Goal: Information Seeking & Learning: Learn about a topic

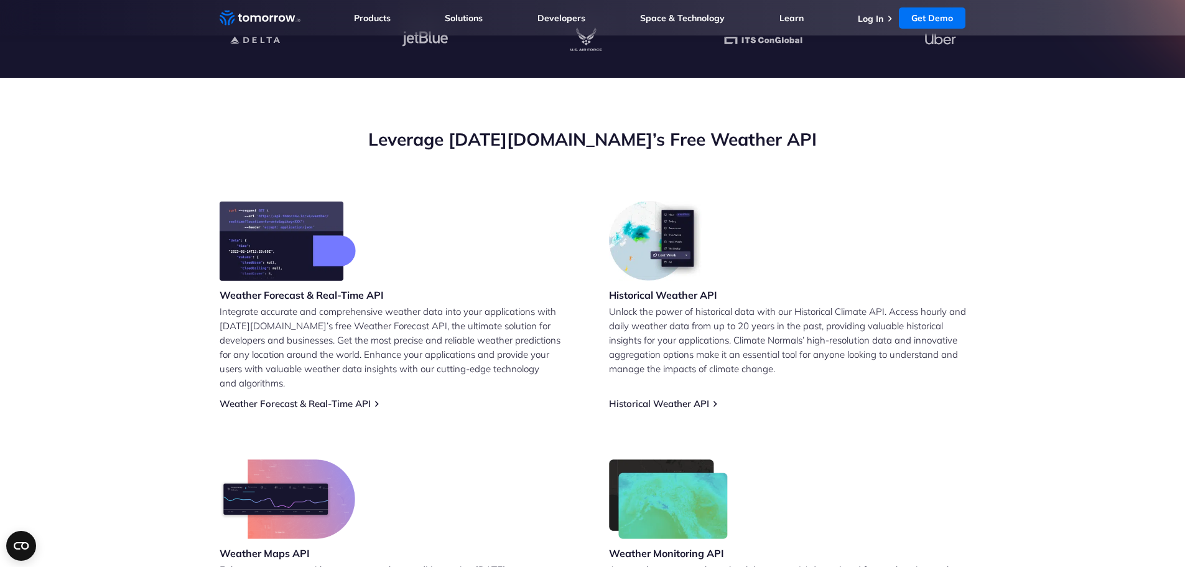
scroll to position [373, 0]
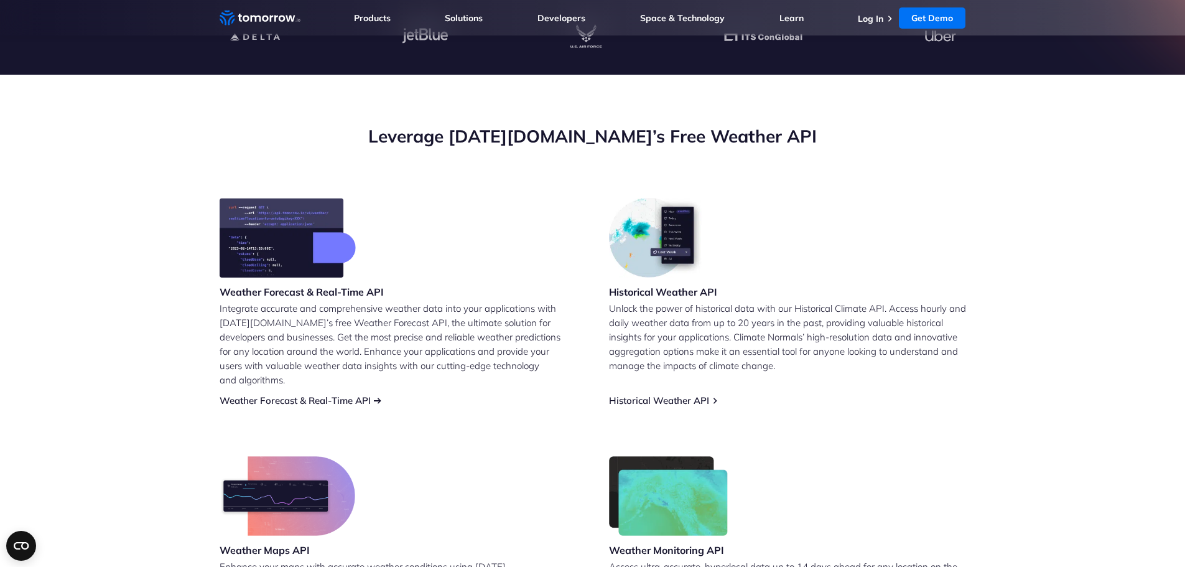
click at [338, 394] on link "Weather Forecast & Real-Time API" at bounding box center [295, 400] width 151 height 12
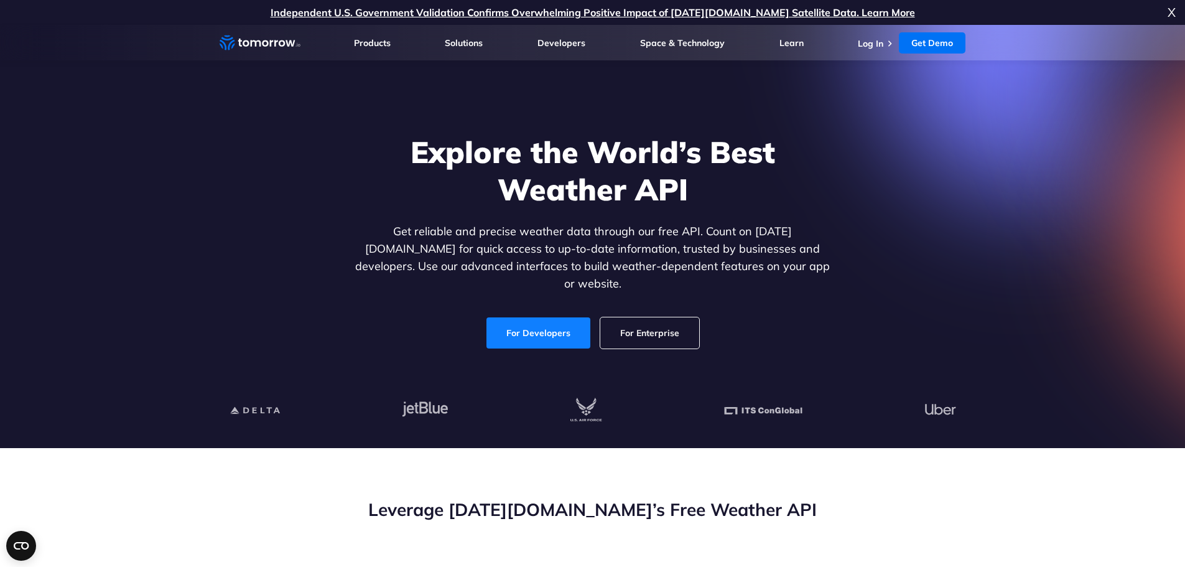
click at [523, 317] on link "For Developers" at bounding box center [538, 332] width 104 height 31
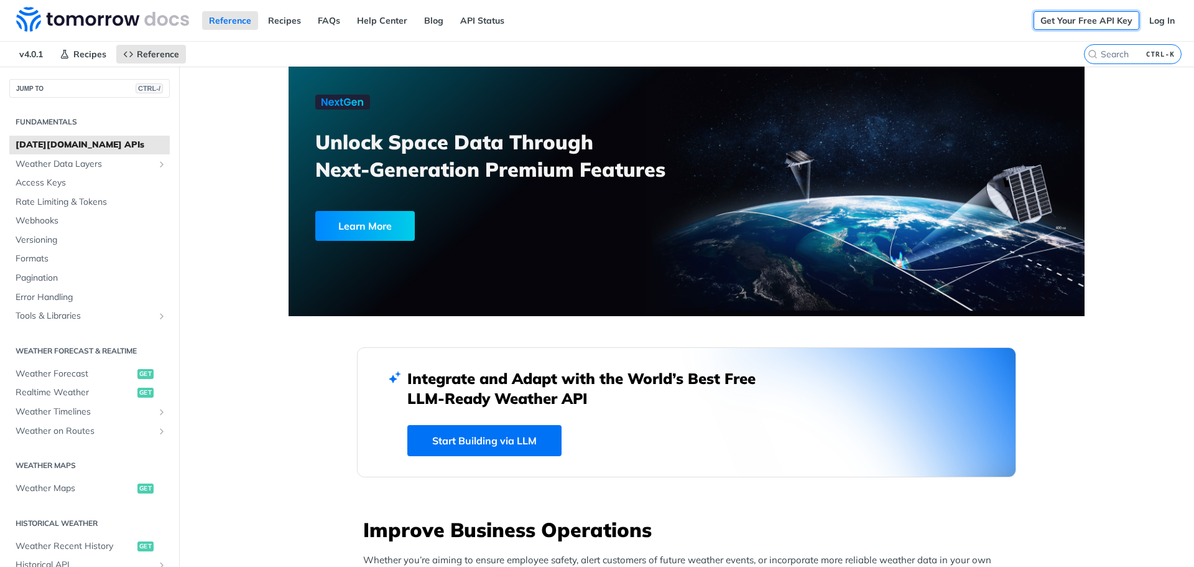
click at [1061, 23] on link "Get Your Free API Key" at bounding box center [1087, 20] width 106 height 19
click at [1051, 22] on link "Get Your Free API Key" at bounding box center [1087, 20] width 106 height 19
click at [1162, 17] on link "Log In" at bounding box center [1162, 20] width 39 height 19
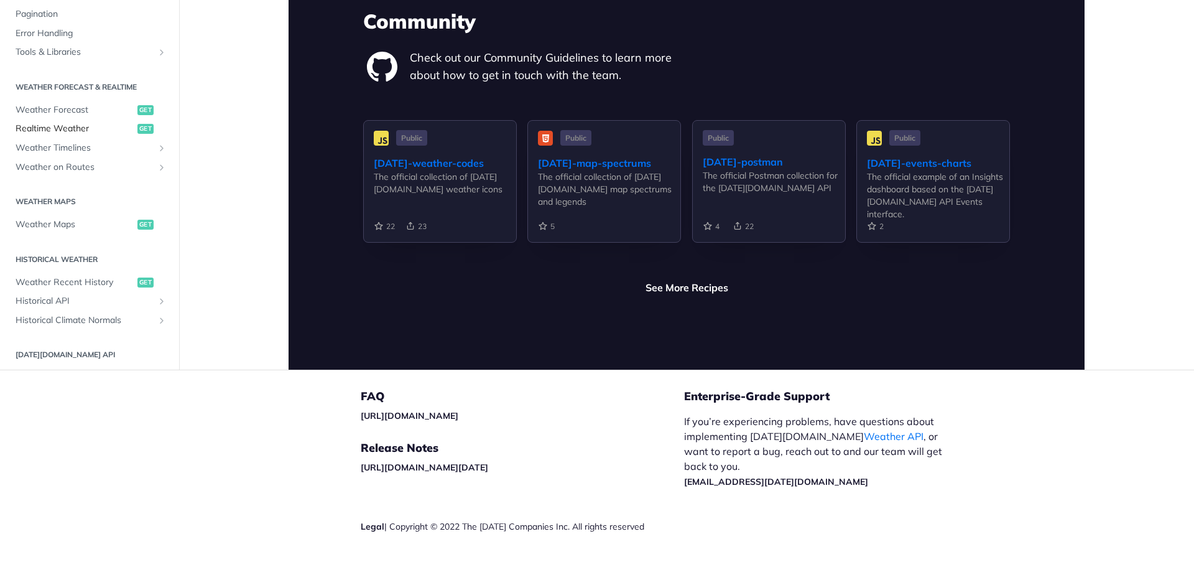
click at [70, 123] on span "Realtime Weather" at bounding box center [75, 129] width 119 height 12
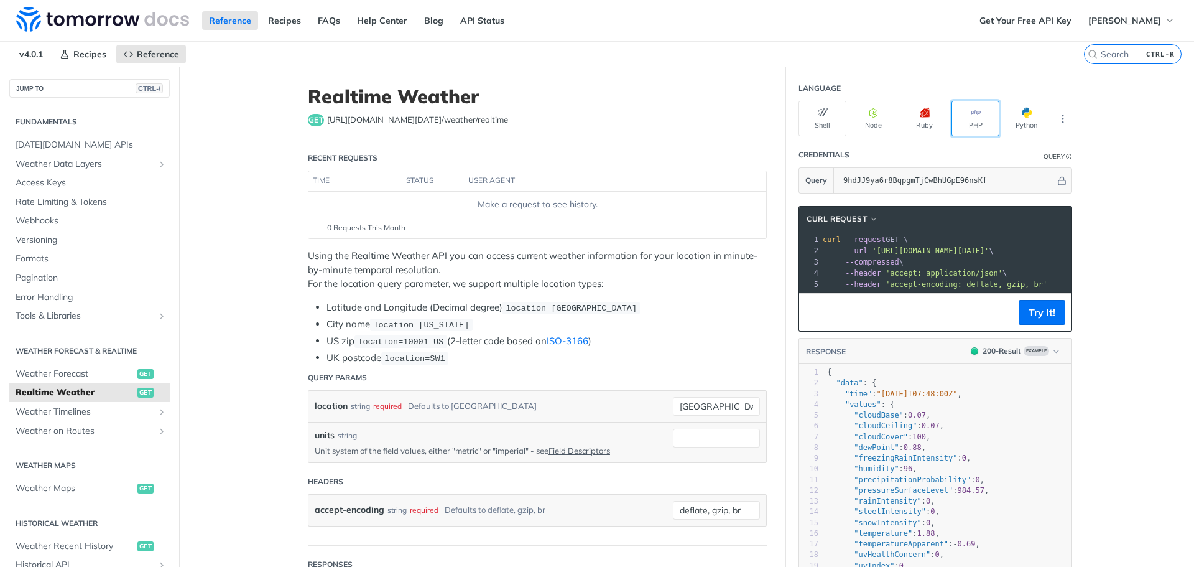
click at [970, 121] on button "PHP" at bounding box center [976, 118] width 48 height 35
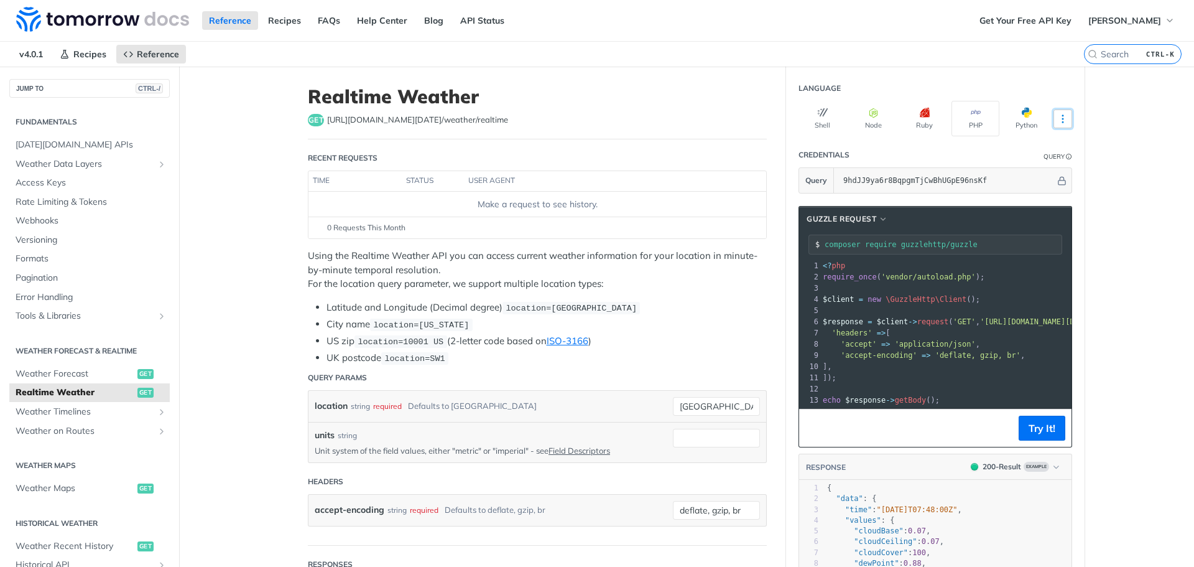
click at [1058, 120] on icon "More ellipsis" at bounding box center [1063, 118] width 11 height 11
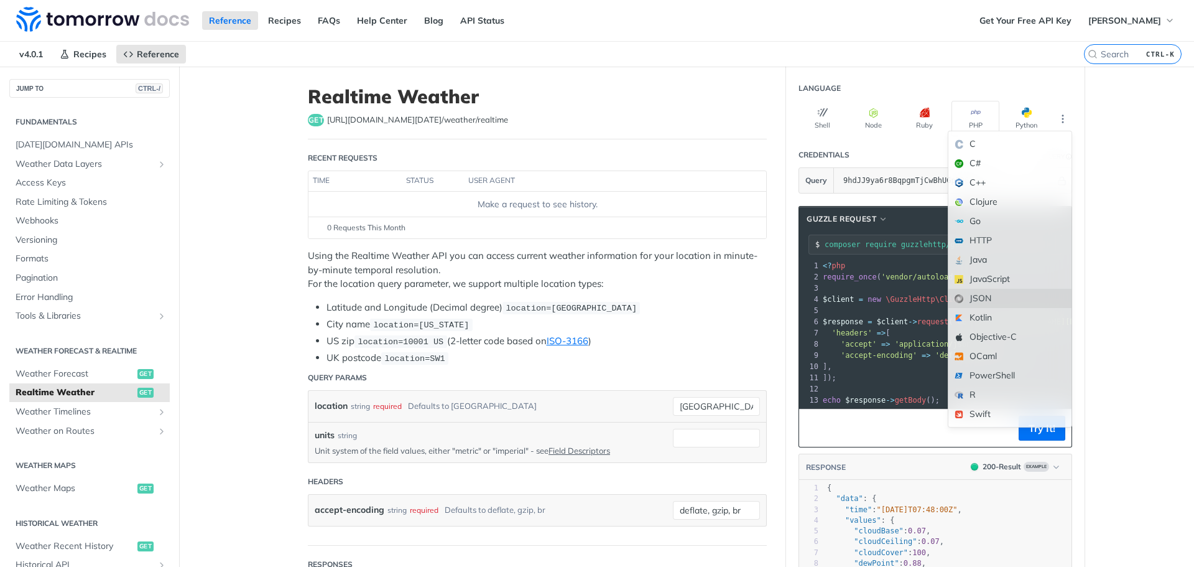
click at [980, 302] on div "JSON" at bounding box center [1010, 298] width 123 height 19
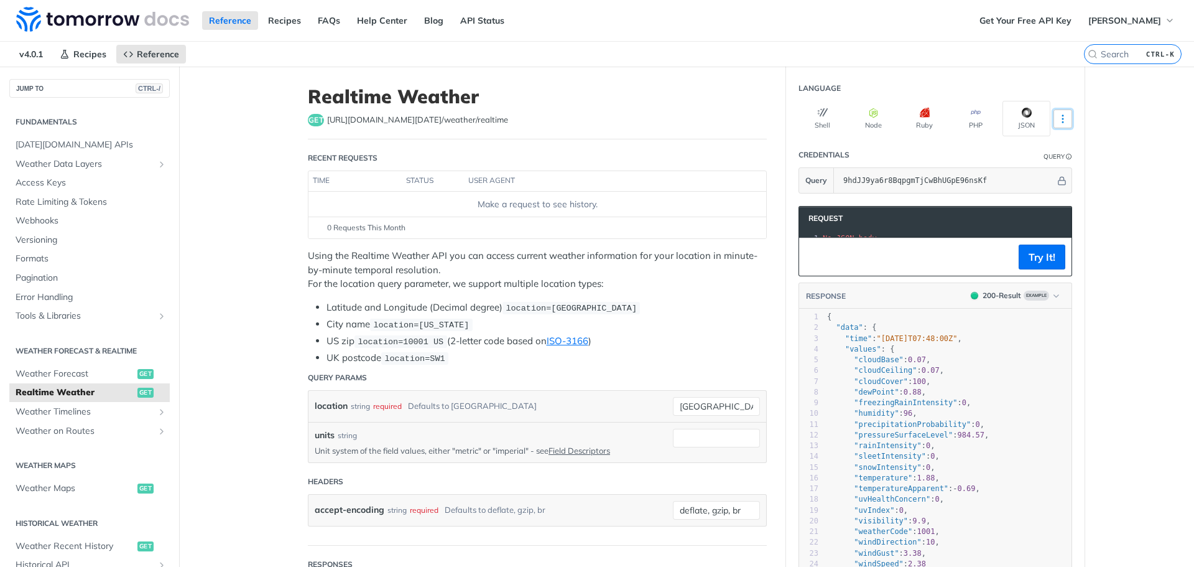
click at [1062, 119] on icon "More ellipsis" at bounding box center [1063, 118] width 11 height 11
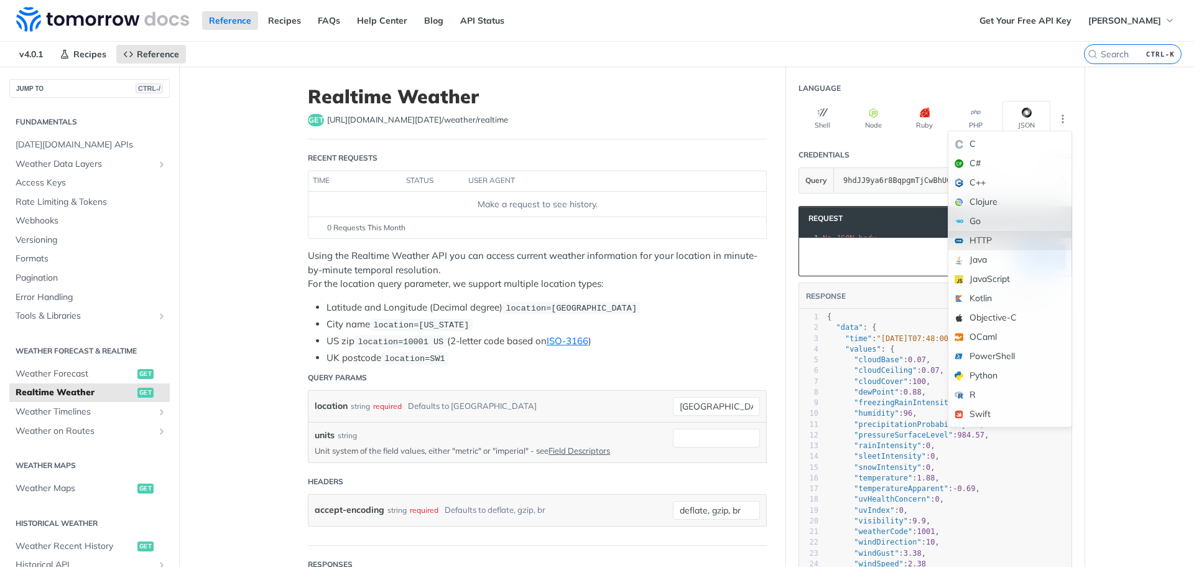
click at [1016, 237] on div "HTTP" at bounding box center [1010, 240] width 123 height 19
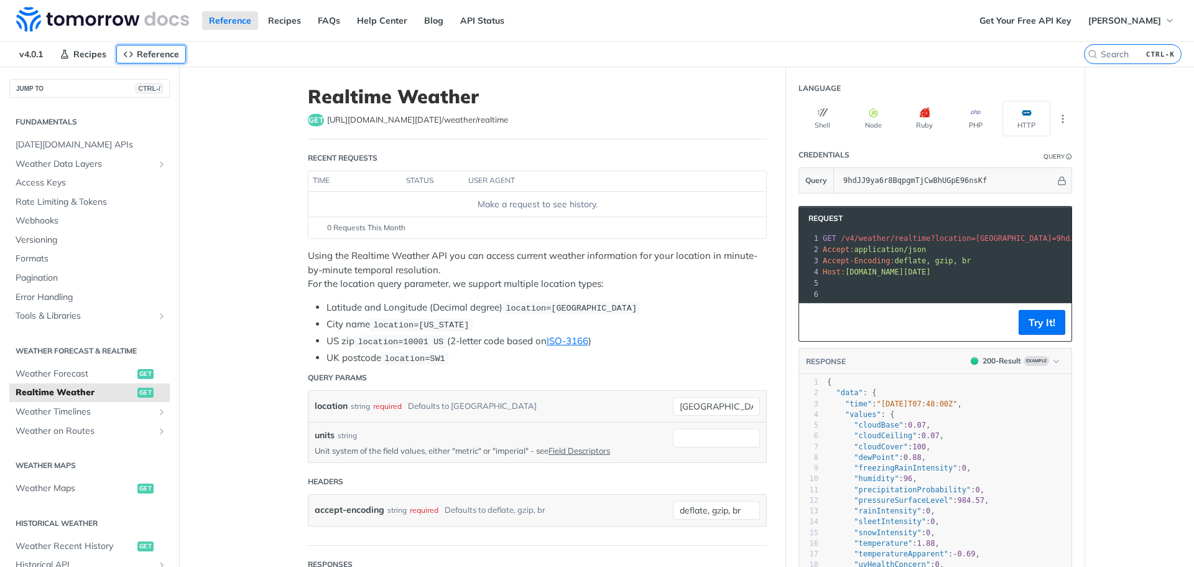
click at [154, 55] on span "Reference" at bounding box center [158, 54] width 42 height 11
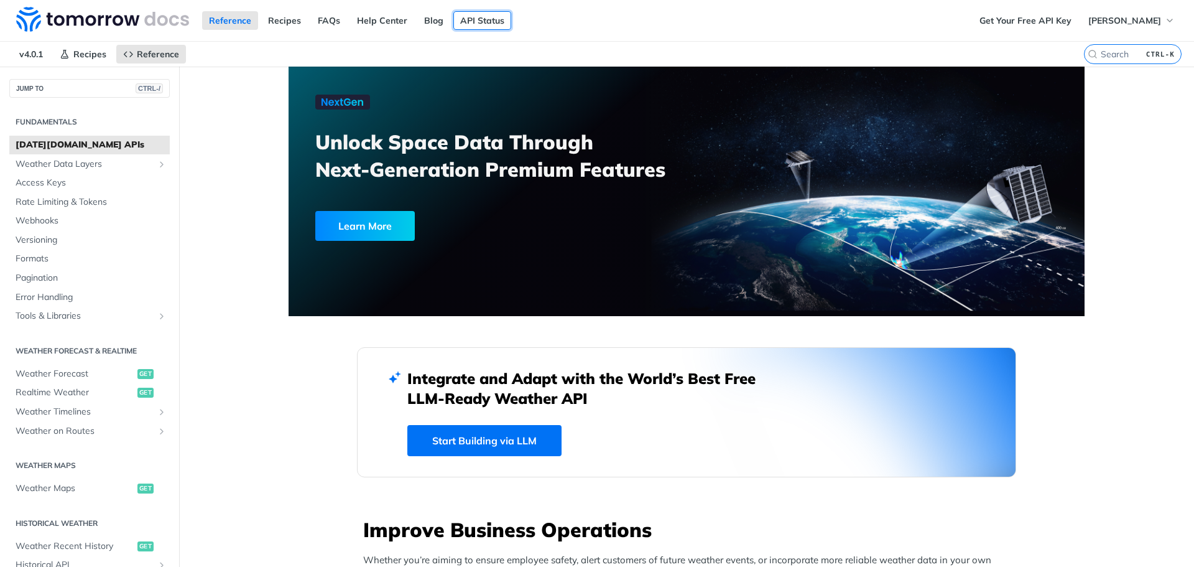
click at [470, 23] on link "API Status" at bounding box center [483, 20] width 58 height 19
click at [284, 22] on link "Recipes" at bounding box center [284, 20] width 47 height 19
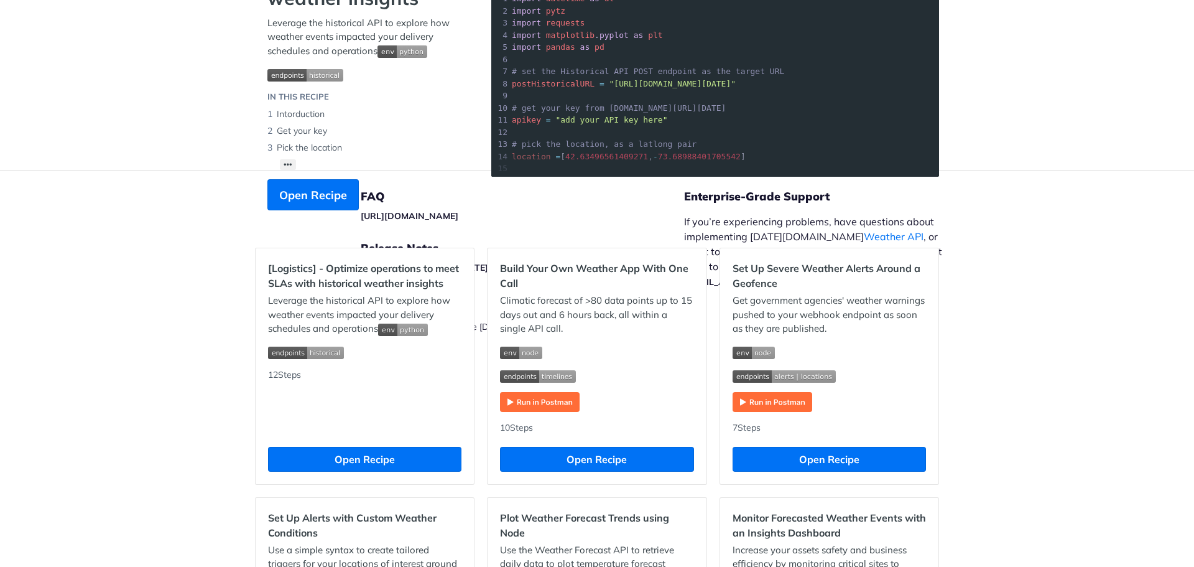
scroll to position [187, 0]
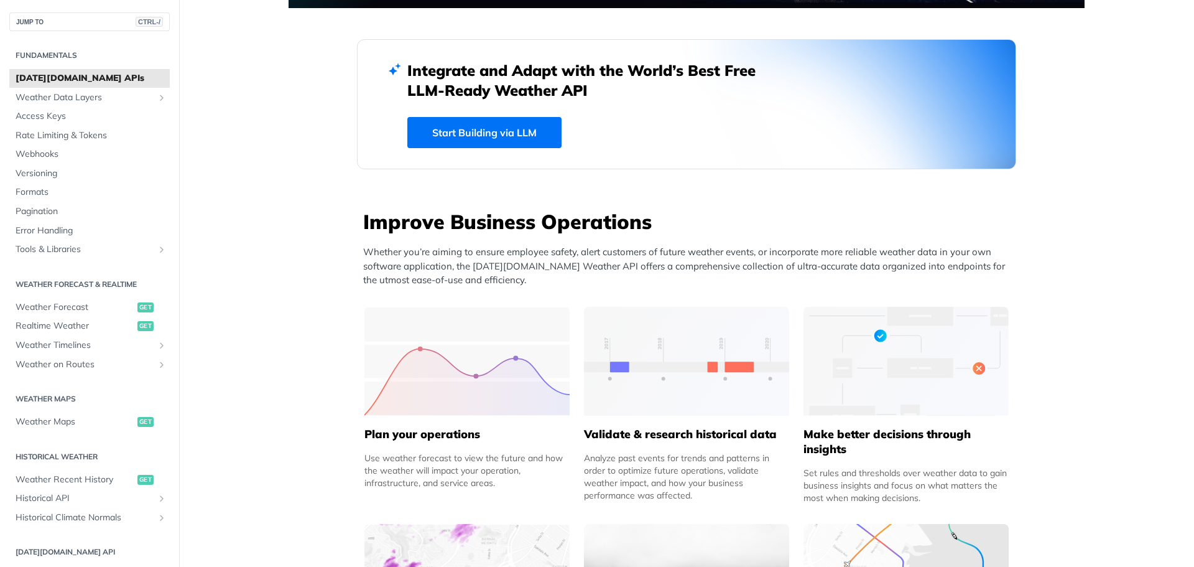
scroll to position [311, 0]
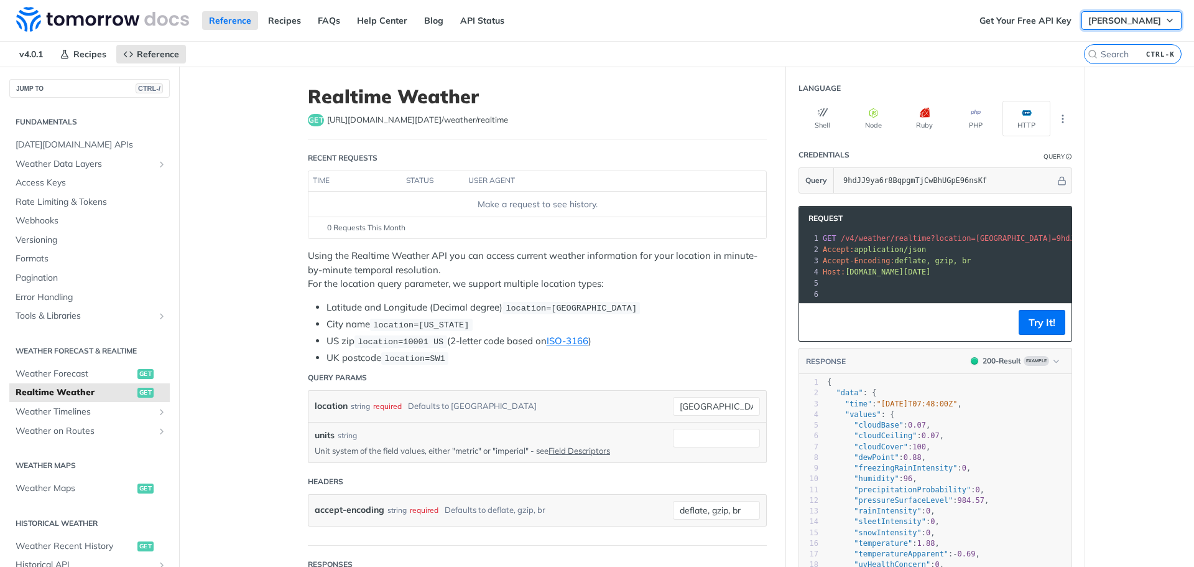
click at [1168, 21] on icon "button" at bounding box center [1170, 20] width 5 height 2
click at [1165, 17] on icon "button" at bounding box center [1170, 21] width 10 height 10
click at [377, 26] on link "Help Center" at bounding box center [382, 20] width 64 height 19
